Goal: Find contact information: Find contact information

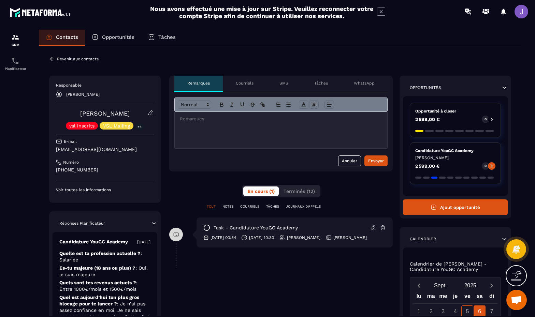
scroll to position [2, 0]
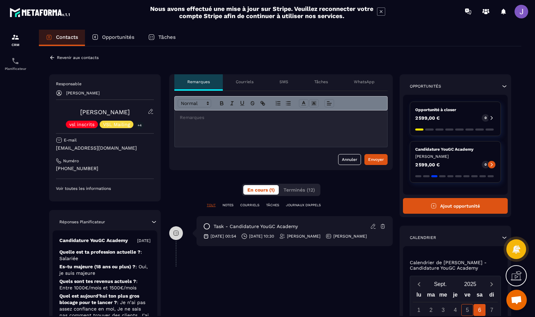
click at [50, 170] on div "Responsable [PERSON_NAME] [PERSON_NAME] vsl inscrits VSL Mailing +4 E-mail [EMA…" at bounding box center [105, 137] width 112 height 127
click at [65, 170] on p "[PHONE_NUMBER]" at bounding box center [105, 168] width 98 height 6
drag, startPoint x: 107, startPoint y: 169, endPoint x: 50, endPoint y: 167, distance: 57.3
click at [50, 167] on div "Responsable [PERSON_NAME] [PERSON_NAME] vsl inscrits VSL Mailing +4 E-mail [EMA…" at bounding box center [105, 137] width 112 height 127
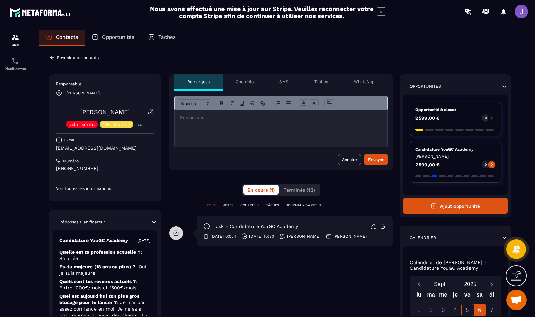
copy p "[PHONE_NUMBER]"
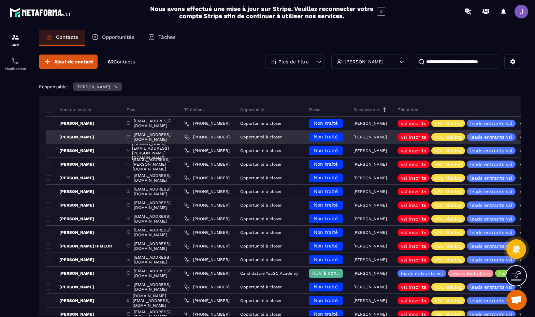
click at [230, 138] on link "[PHONE_NUMBER]" at bounding box center [206, 136] width 45 height 5
click at [90, 139] on div "[PERSON_NAME]" at bounding box center [84, 137] width 76 height 14
